Goal: Information Seeking & Learning: Understand process/instructions

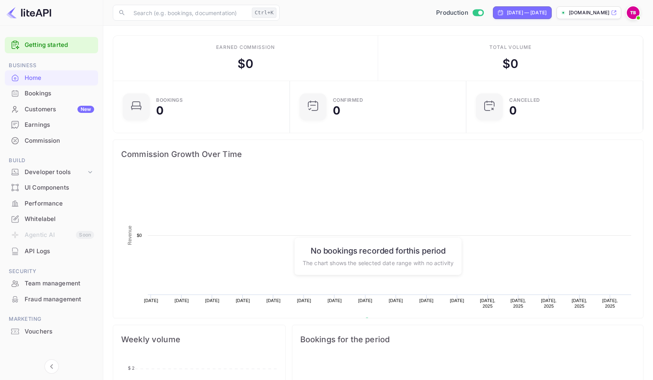
scroll to position [123, 166]
click at [63, 45] on link "Getting started" at bounding box center [60, 45] width 70 height 9
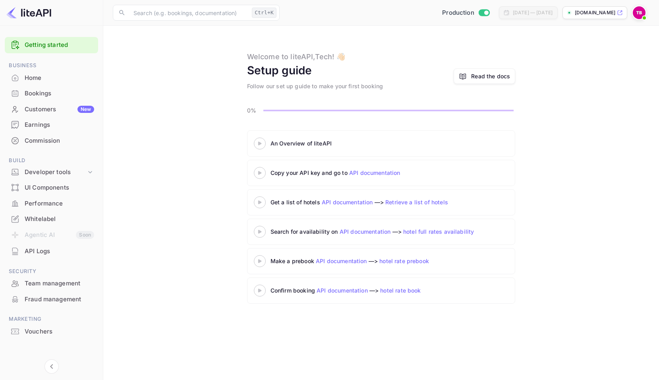
click at [368, 174] on link "API documentation" at bounding box center [374, 172] width 51 height 7
click at [88, 175] on icon at bounding box center [90, 172] width 8 height 8
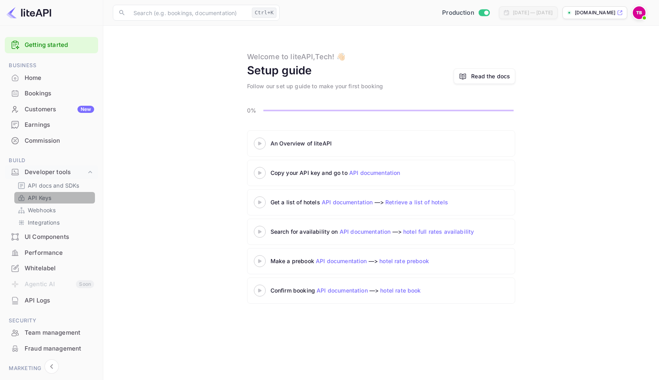
click at [47, 195] on p "API Keys" at bounding box center [39, 197] width 23 height 8
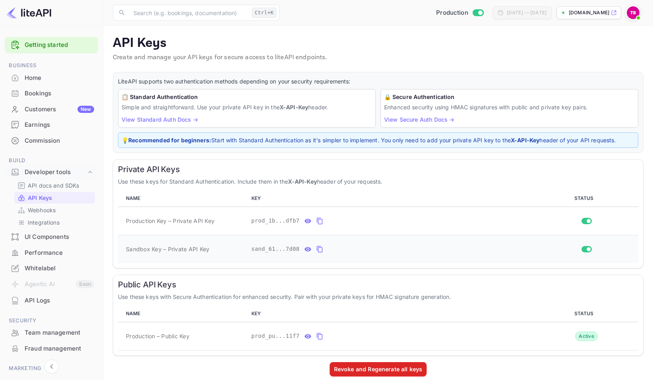
click at [318, 250] on icon "private api keys table" at bounding box center [319, 249] width 7 height 10
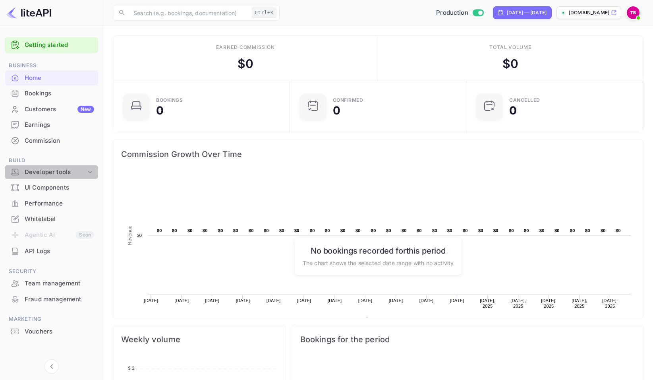
click at [88, 174] on icon at bounding box center [90, 172] width 8 height 8
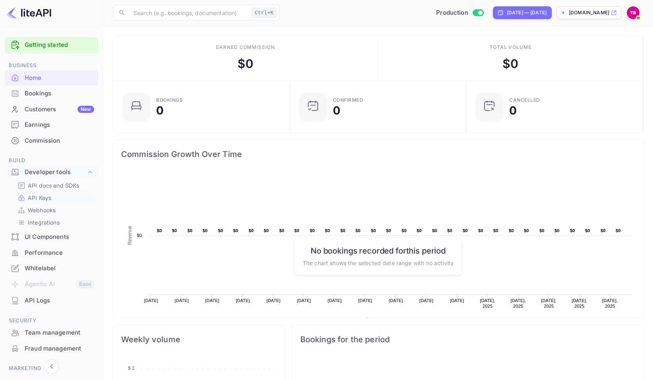
click at [47, 196] on p "API Keys" at bounding box center [39, 197] width 23 height 8
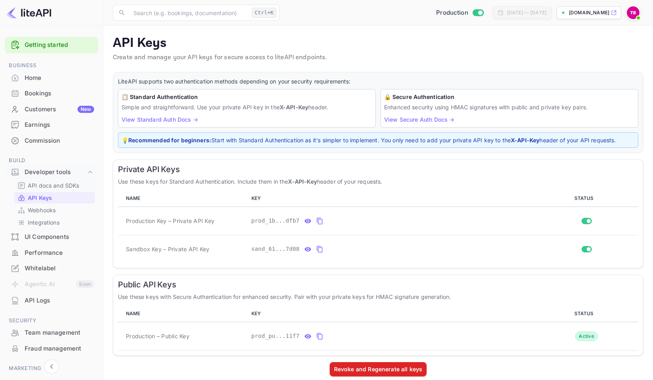
click at [67, 185] on p "API docs and SDKs" at bounding box center [54, 185] width 52 height 8
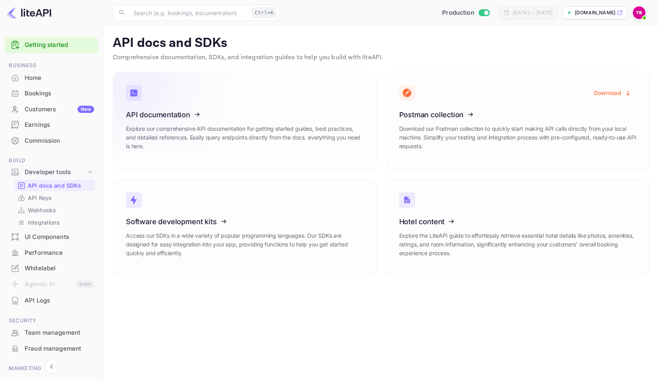
click at [191, 113] on icon at bounding box center [175, 113] width 124 height 82
